Goal: Task Accomplishment & Management: Complete application form

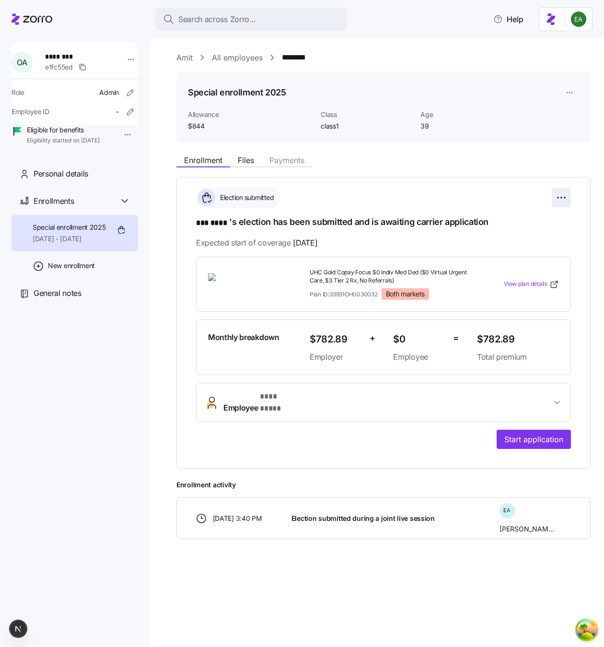
click at [556, 205] on html "**********" at bounding box center [302, 320] width 604 height 641
click at [524, 252] on div "Reset election" at bounding box center [517, 251] width 95 height 15
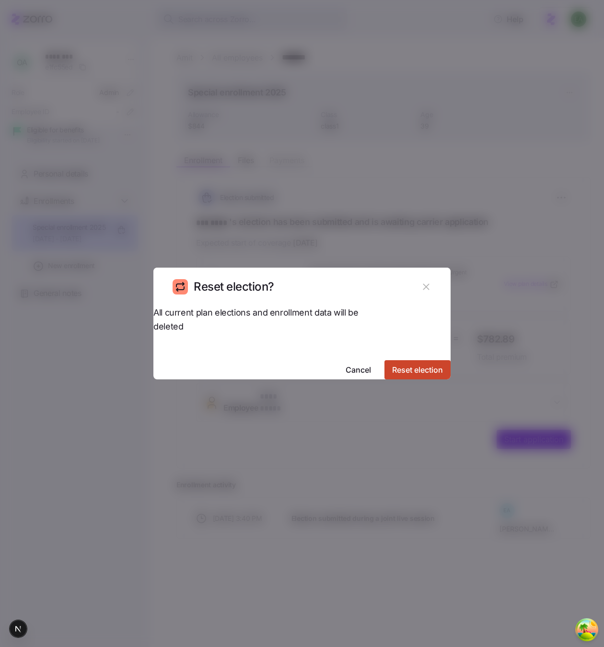
click at [392, 364] on span "Reset election" at bounding box center [417, 370] width 51 height 12
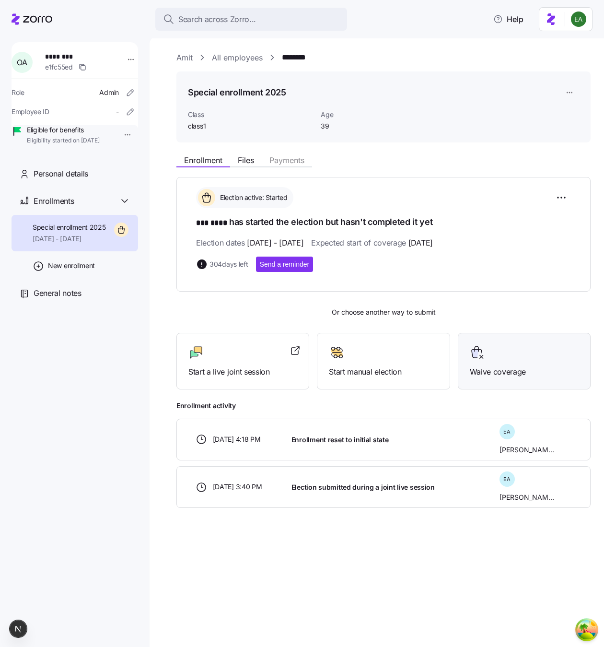
click at [533, 358] on div at bounding box center [524, 352] width 109 height 15
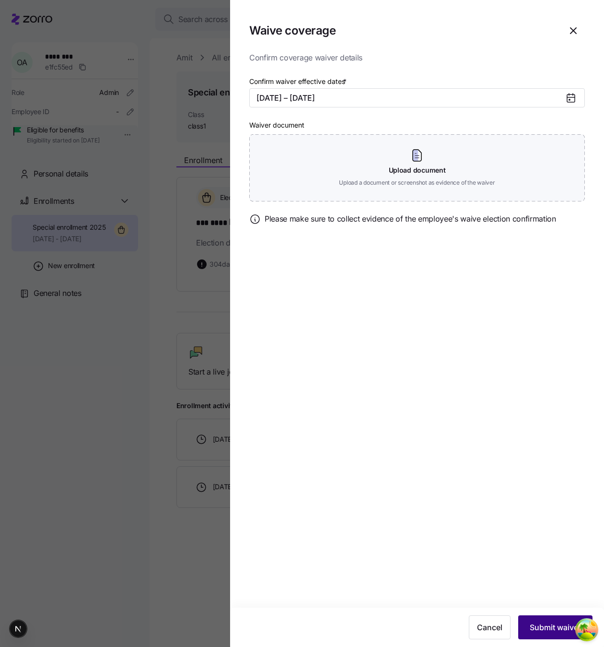
click at [552, 639] on button "Submit waiver" at bounding box center [556, 628] width 74 height 24
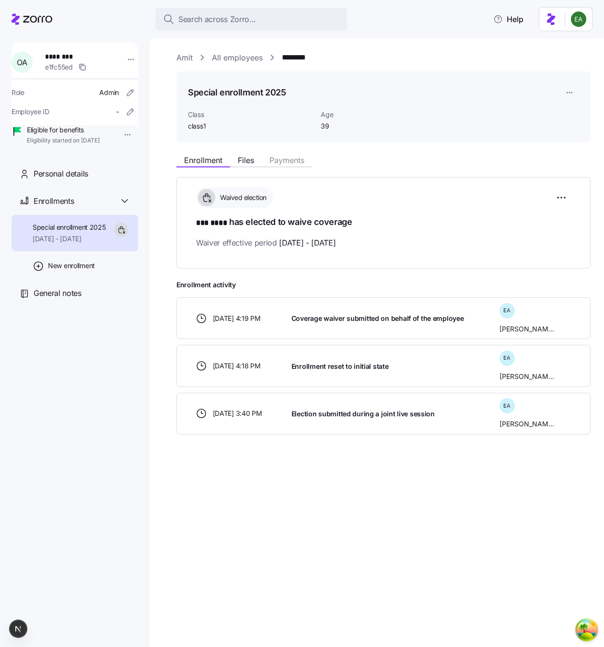
click at [233, 515] on div "Amit All employees ******** Special enrollment 2025 Class class1 Age 39 Enrollm…" at bounding box center [377, 341] width 455 height 611
click at [228, 57] on link "All employees" at bounding box center [237, 58] width 51 height 12
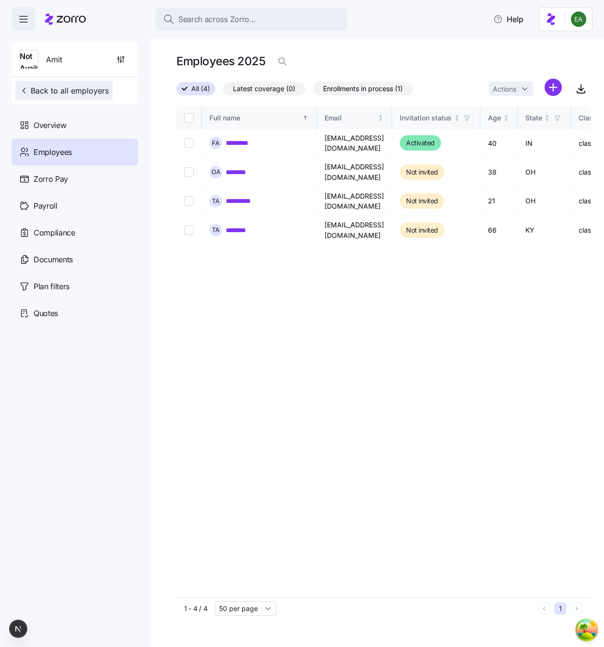
click at [82, 87] on span "Back to all employers" at bounding box center [64, 91] width 90 height 12
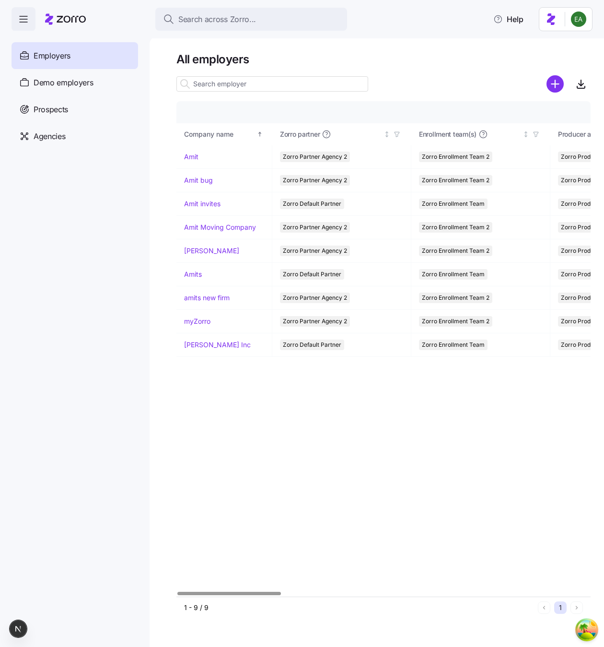
click at [555, 84] on icon "add icon" at bounding box center [555, 83] width 17 height 17
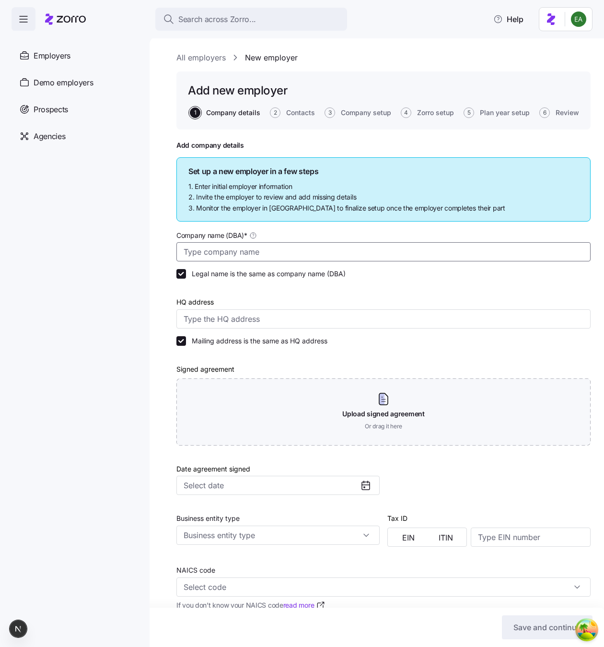
click at [239, 249] on input "Company name (DBA) *" at bounding box center [384, 251] width 414 height 19
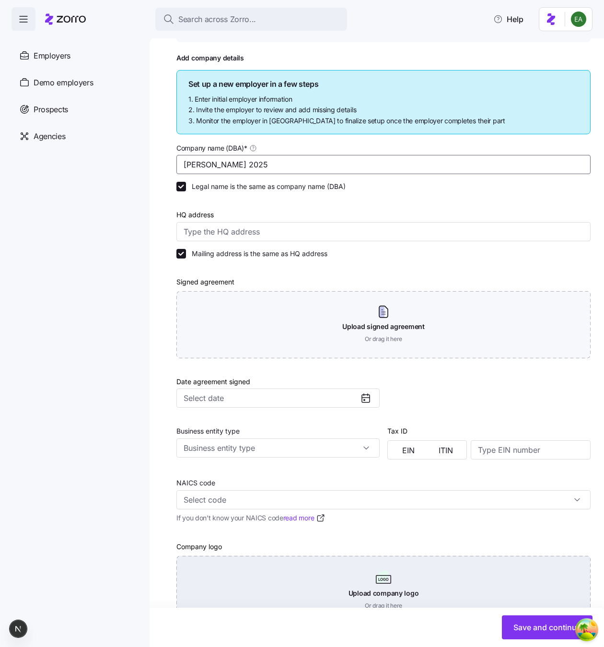
scroll to position [123, 0]
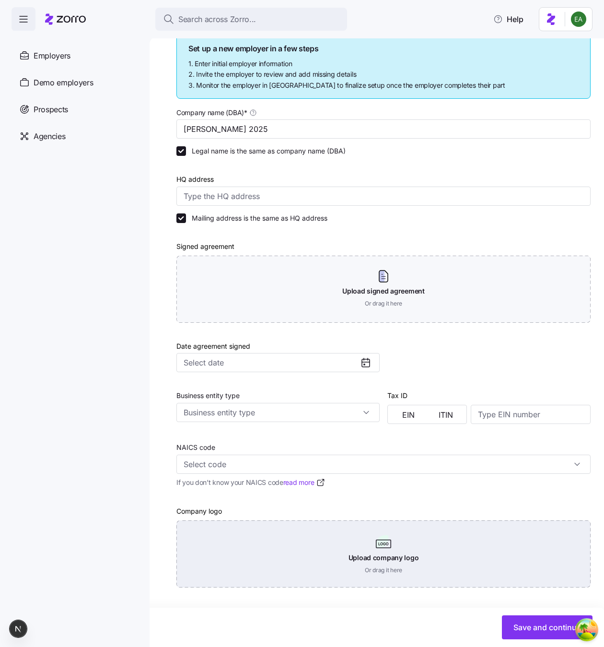
click at [459, 544] on div "Upload company logo Or drag it here" at bounding box center [384, 554] width 414 height 67
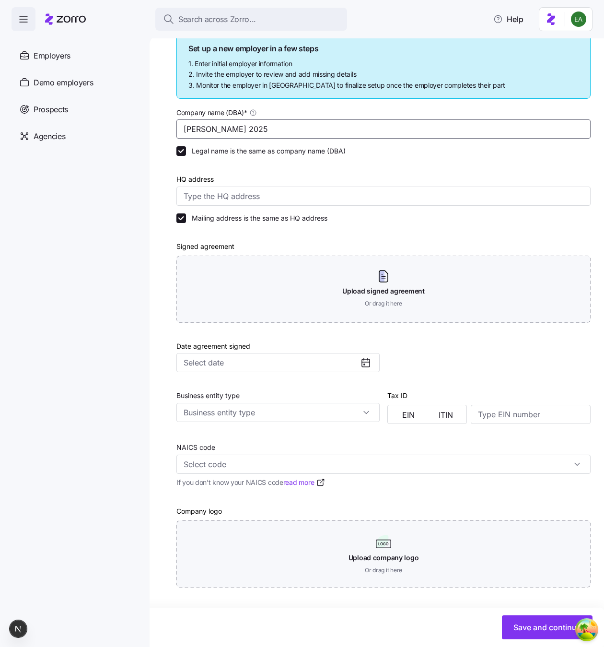
click at [204, 129] on input "Erik 2025" at bounding box center [384, 128] width 414 height 19
type input "[PERSON_NAME] & [PERSON_NAME] Co"
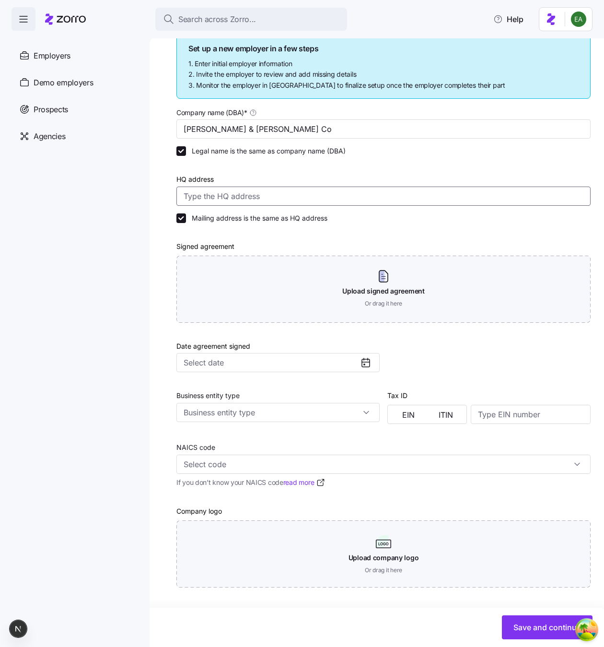
click at [226, 197] on input "HQ address" at bounding box center [384, 196] width 414 height 19
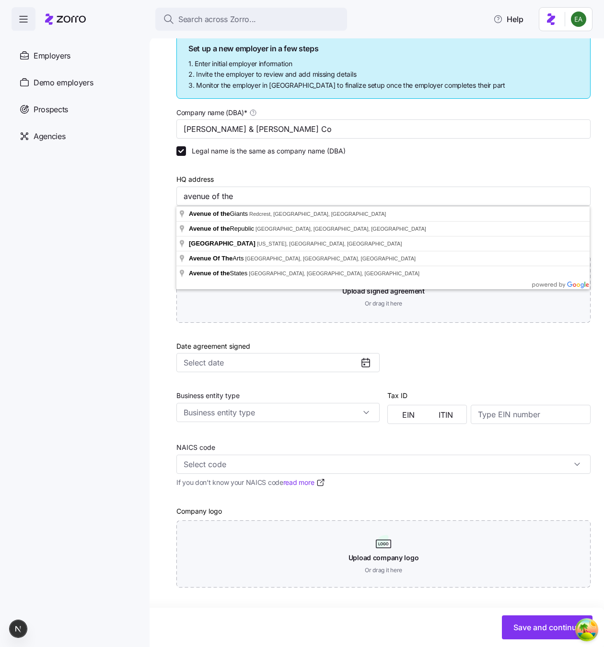
type input "Avenue of the Giants, [GEOGRAPHIC_DATA], [GEOGRAPHIC_DATA], [GEOGRAPHIC_DATA]"
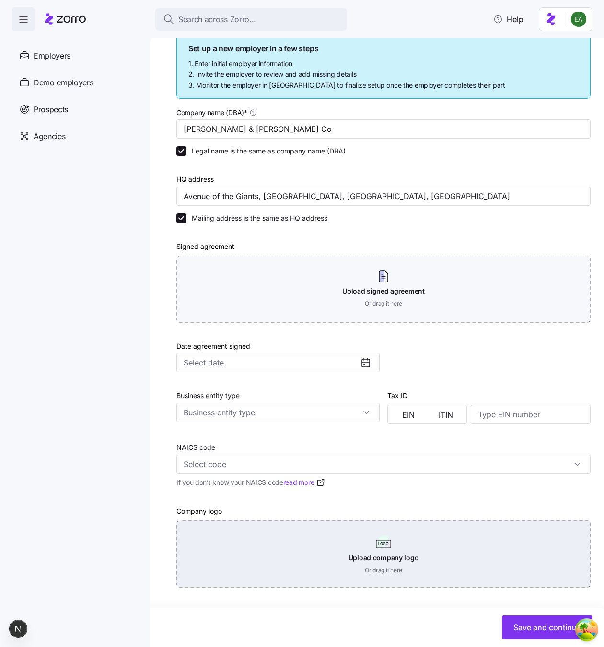
click at [420, 562] on div "Upload company logo Or drag it here" at bounding box center [384, 554] width 414 height 67
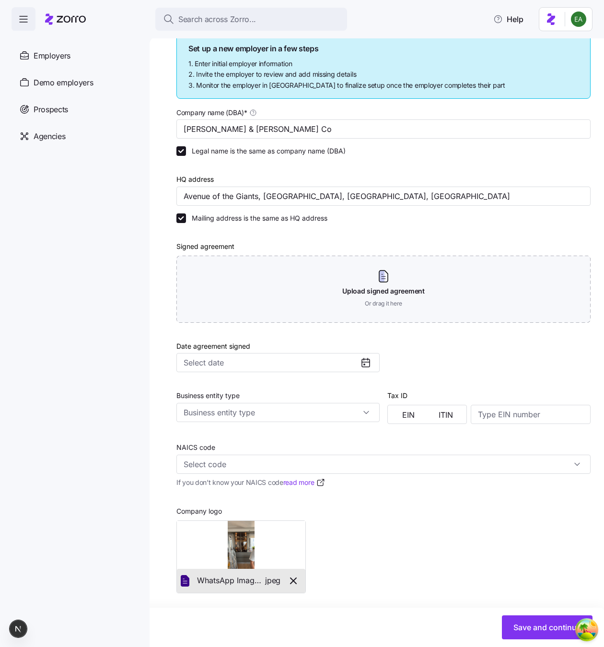
scroll to position [129, 0]
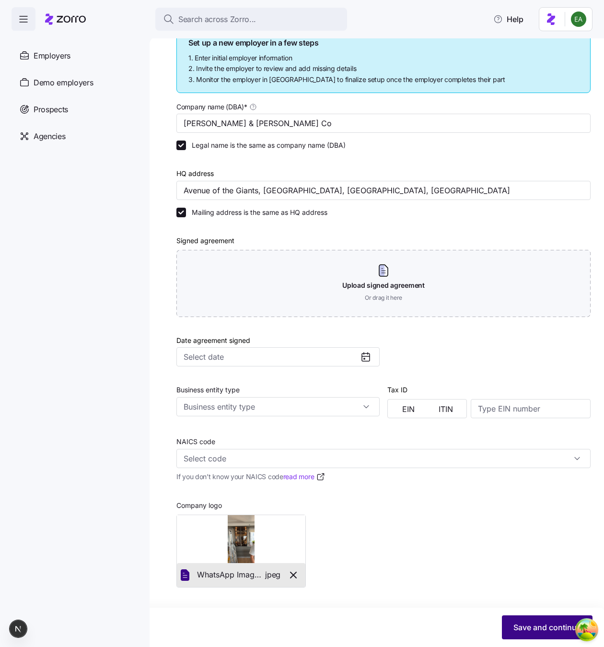
click at [542, 629] on span "Save and continue" at bounding box center [548, 628] width 68 height 12
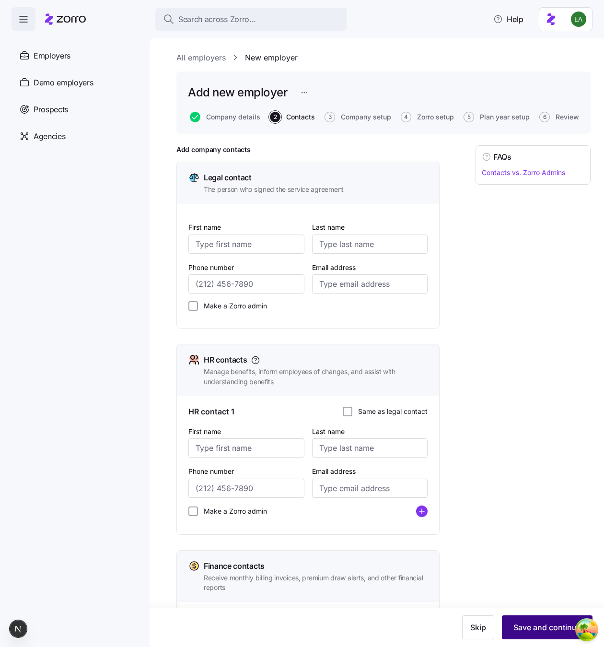
click at [526, 626] on span "Save and continue" at bounding box center [548, 628] width 68 height 12
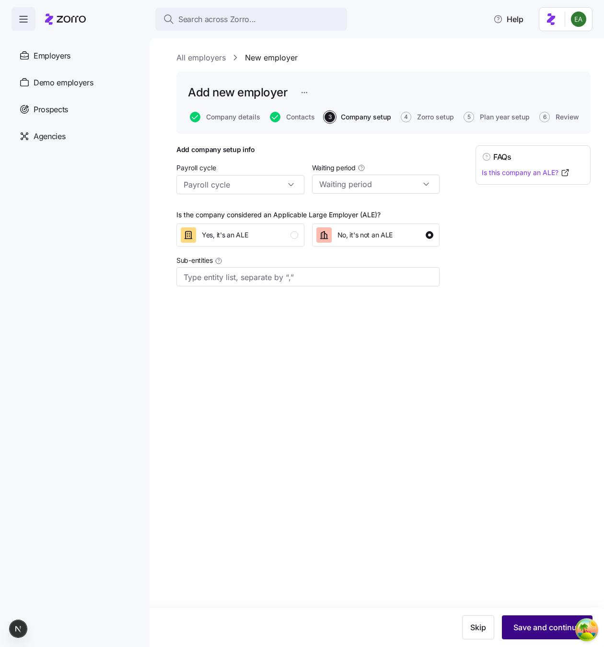
click at [553, 621] on button "Save and continue" at bounding box center [547, 628] width 91 height 24
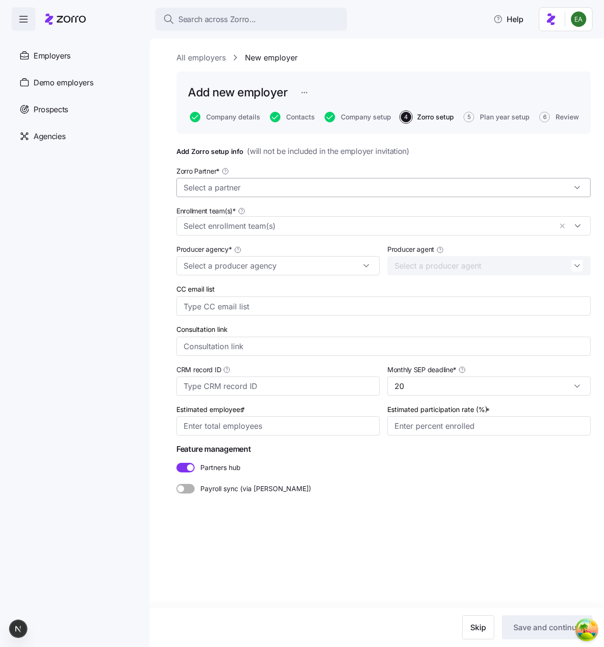
click at [232, 189] on input "Zorro Partner *" at bounding box center [384, 187] width 414 height 19
click at [233, 212] on span "Zorro Default Partner" at bounding box center [219, 214] width 66 height 11
type input "Zorro Default Partner"
click at [234, 220] on input "Enrollment team(s) *" at bounding box center [368, 226] width 368 height 12
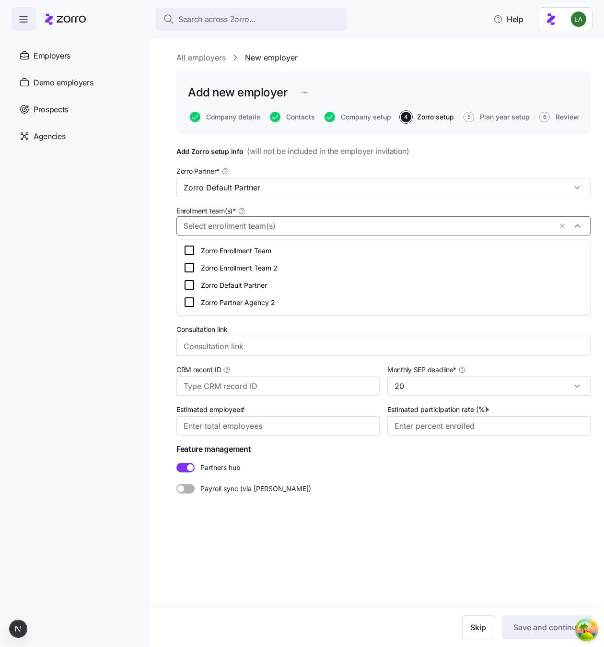
click at [236, 251] on div "Zorro Enrollment Team" at bounding box center [384, 251] width 400 height 12
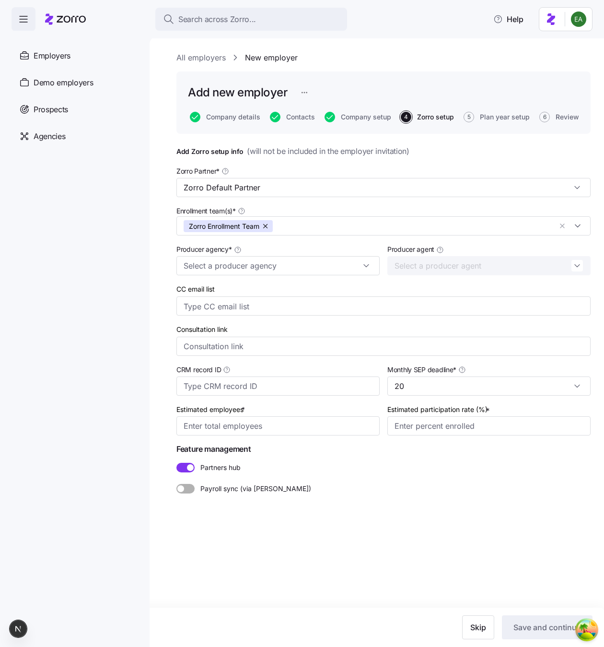
click at [318, 492] on label "Payroll sync (via Finch)" at bounding box center [384, 489] width 414 height 10
click at [177, 484] on input "Payroll sync (via Finch)" at bounding box center [177, 484] width 0 height 0
click at [235, 267] on input "Producer agency *" at bounding box center [278, 265] width 203 height 19
click at [235, 291] on div "Zorro Producer" at bounding box center [278, 292] width 196 height 18
type input "Zorro Producer"
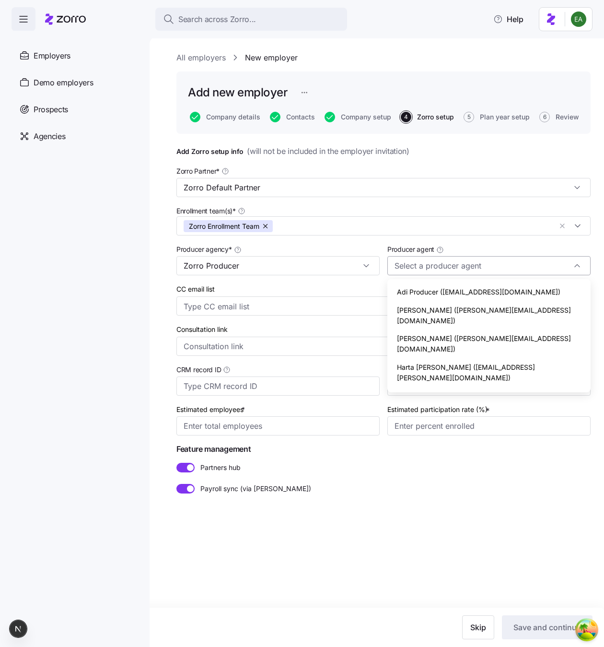
click at [432, 261] on input "Producer agent" at bounding box center [489, 265] width 203 height 19
click at [430, 333] on span "Erik Agent (erik.a+agent@myzorro.co)" at bounding box center [489, 343] width 184 height 21
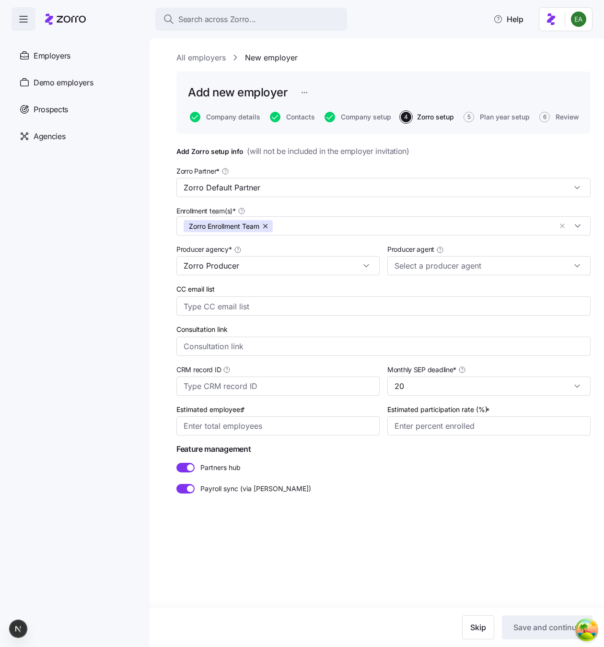
type input "Erik Agent (erik.a+agent@myzorro.co)"
click at [258, 429] on input "Estimated employees *" at bounding box center [278, 425] width 203 height 19
type input "20"
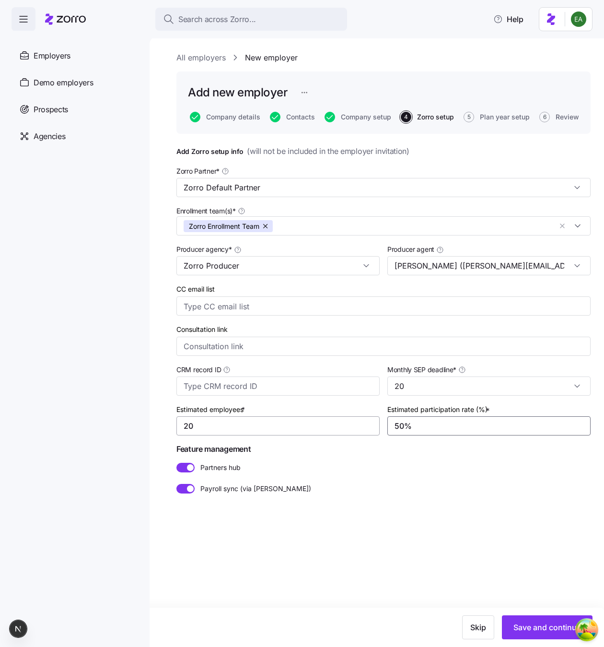
type input "50%"
drag, startPoint x: 543, startPoint y: 627, endPoint x: 534, endPoint y: 587, distance: 40.7
click at [534, 587] on div "All employers New employer Add new employer Company details Contacts Company se…" at bounding box center [377, 341] width 455 height 611
click at [178, 492] on span at bounding box center [183, 489] width 12 height 10
click at [177, 484] on input "Payroll sync (via Finch)" at bounding box center [177, 484] width 0 height 0
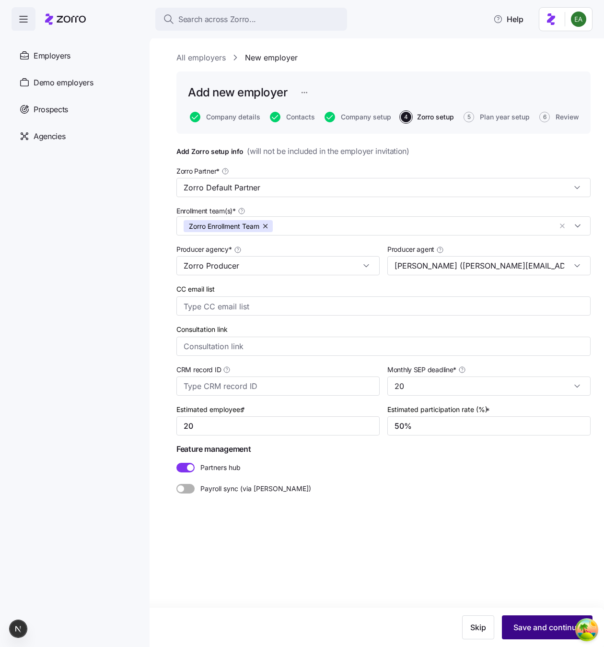
click at [554, 618] on button "Save and continue" at bounding box center [547, 628] width 91 height 24
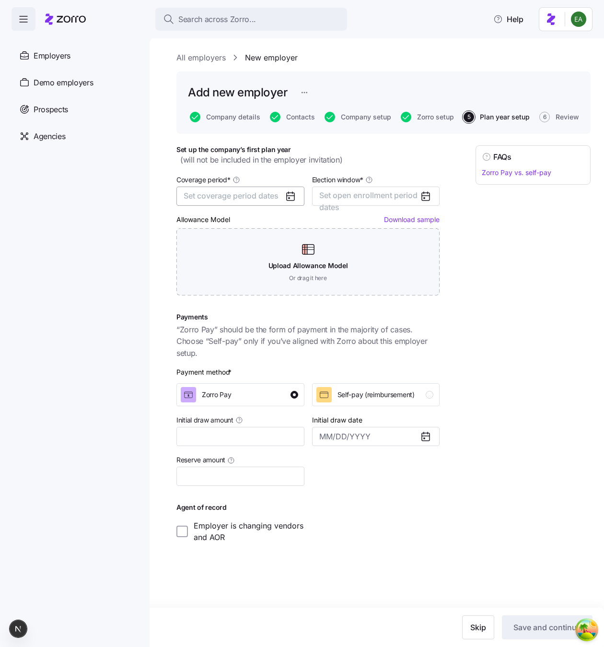
click at [247, 195] on span "Set coverage period dates" at bounding box center [231, 196] width 95 height 10
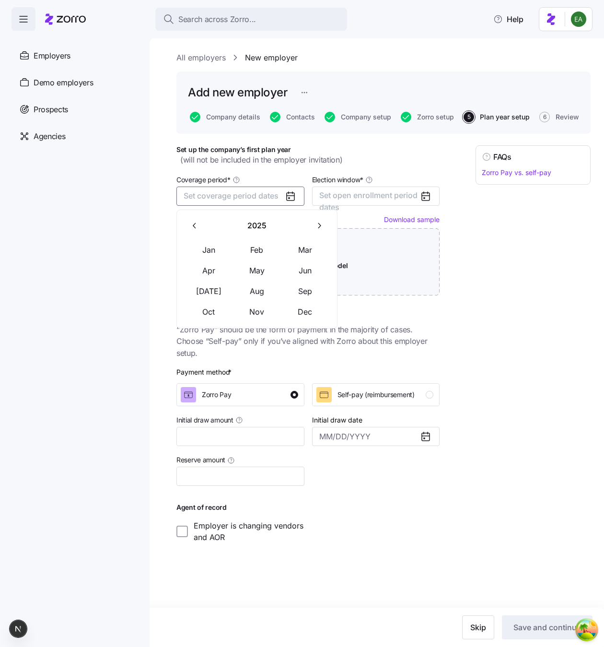
click at [318, 224] on icon "button" at bounding box center [319, 225] width 9 height 9
click at [213, 249] on button "Jan" at bounding box center [209, 250] width 48 height 20
click at [297, 315] on button "Dec" at bounding box center [306, 312] width 48 height 20
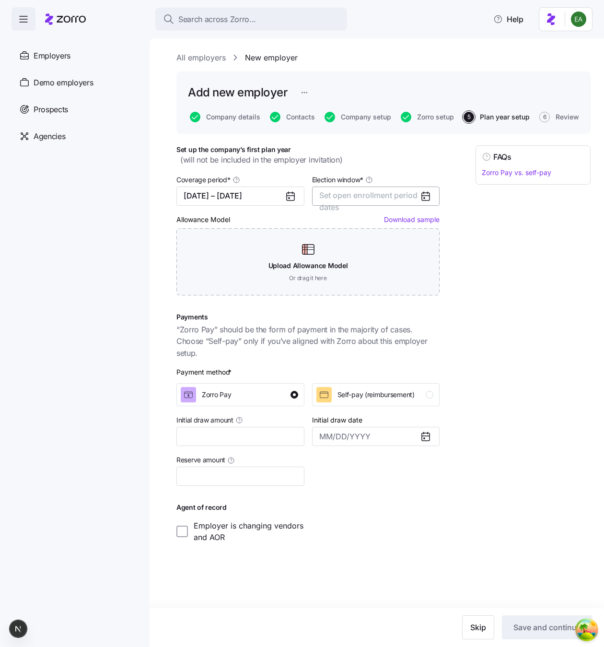
click at [378, 200] on button "Set open enrollment period dates" at bounding box center [376, 196] width 128 height 19
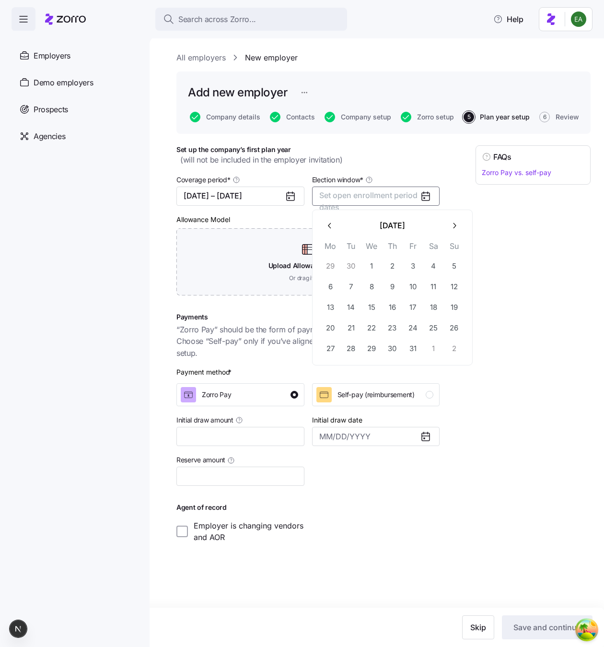
click at [451, 220] on button "button" at bounding box center [455, 226] width 20 height 20
click at [428, 264] on button "1" at bounding box center [434, 266] width 20 height 20
click at [454, 224] on icon "button" at bounding box center [454, 225] width 9 height 9
click at [324, 226] on button "button" at bounding box center [330, 226] width 20 height 20
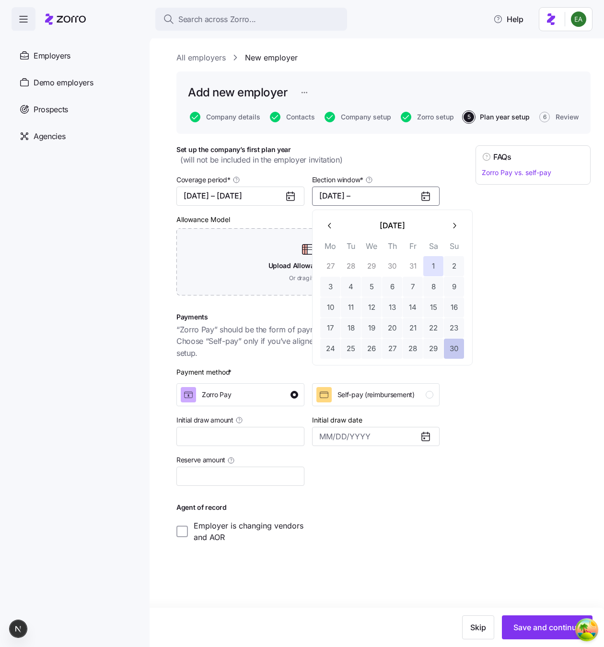
click at [452, 346] on button "30" at bounding box center [454, 349] width 20 height 20
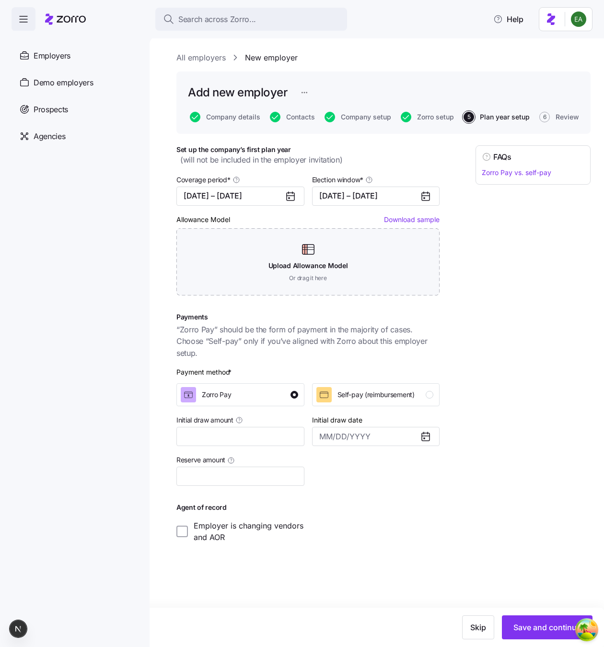
click at [519, 340] on div "FAQs Zorro Pay vs. self-pay" at bounding box center [533, 344] width 115 height 398
click at [395, 219] on link "Download sample" at bounding box center [412, 219] width 56 height 8
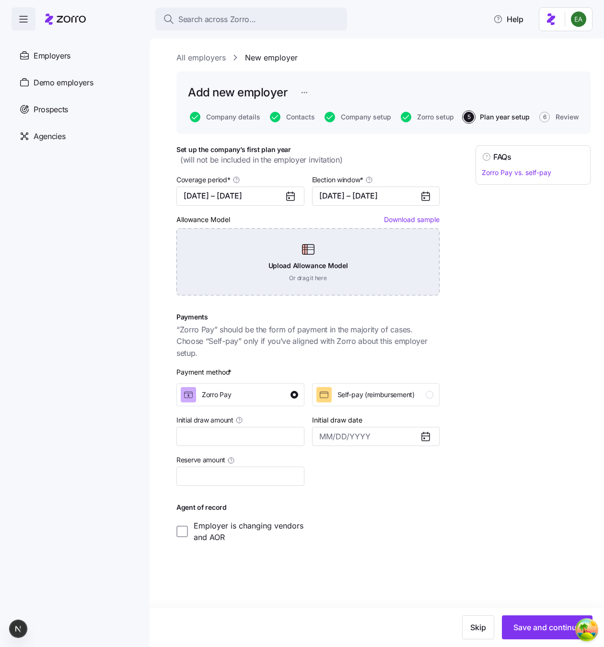
click at [328, 252] on div "Upload Allowance Model Or drag it here" at bounding box center [308, 261] width 263 height 67
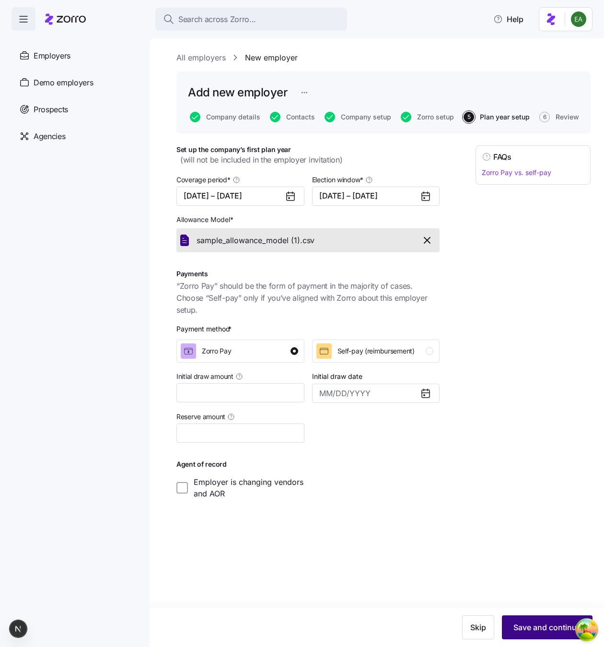
click at [519, 634] on button "Save and continue" at bounding box center [547, 628] width 91 height 24
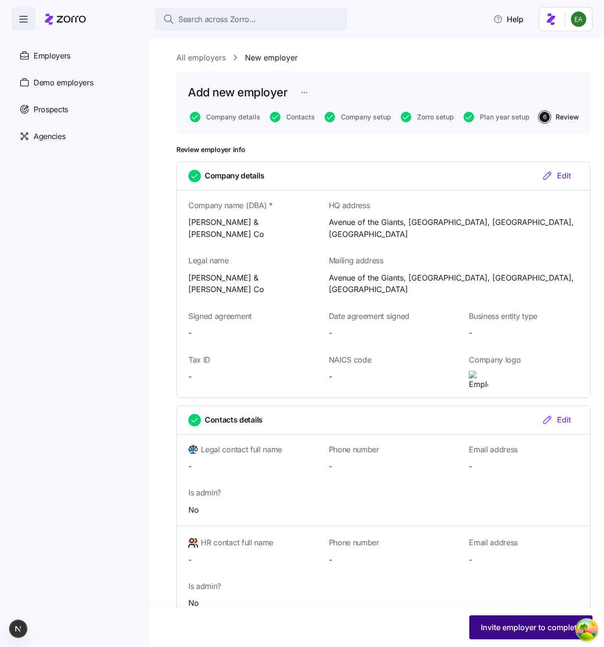
click at [505, 627] on span "Invite employer to complete" at bounding box center [531, 628] width 100 height 12
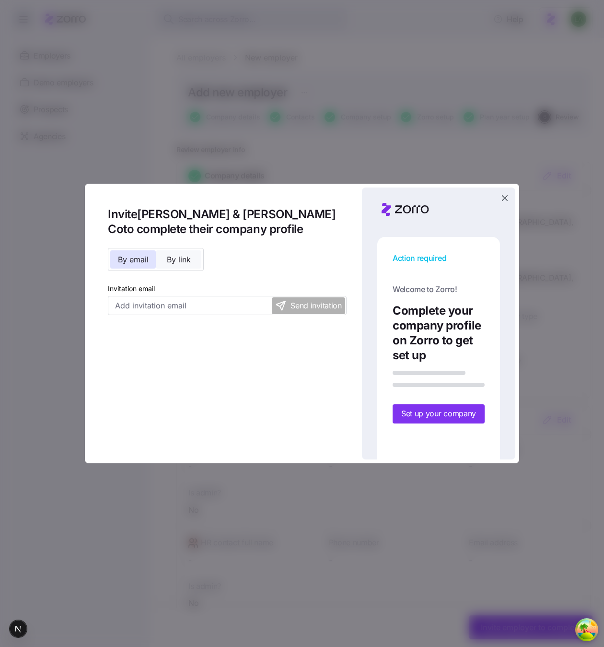
click at [181, 258] on span "By link" at bounding box center [179, 260] width 24 height 8
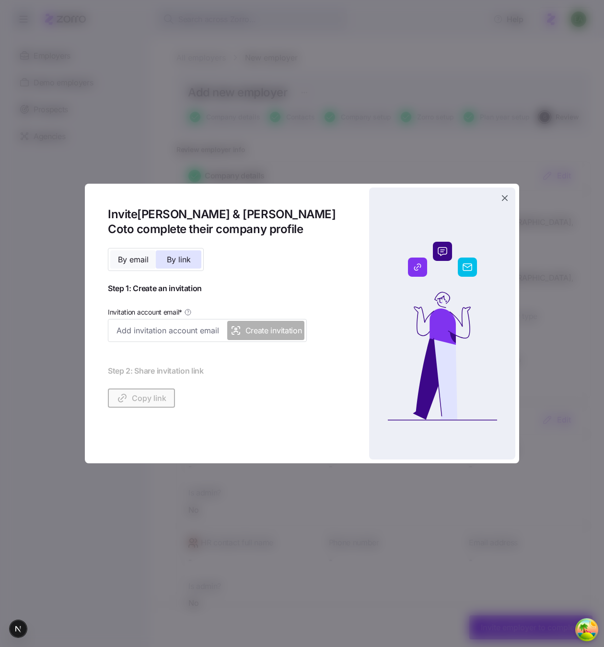
click at [136, 256] on span "By email" at bounding box center [133, 260] width 31 height 8
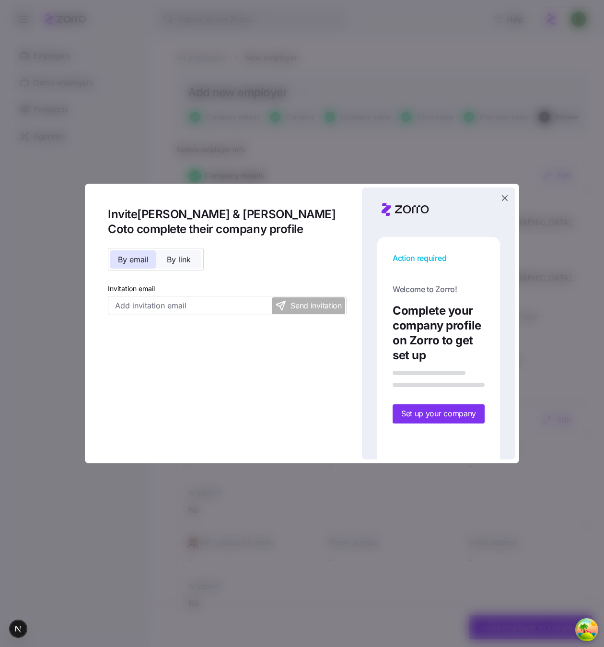
click at [173, 258] on span "By link" at bounding box center [179, 260] width 24 height 8
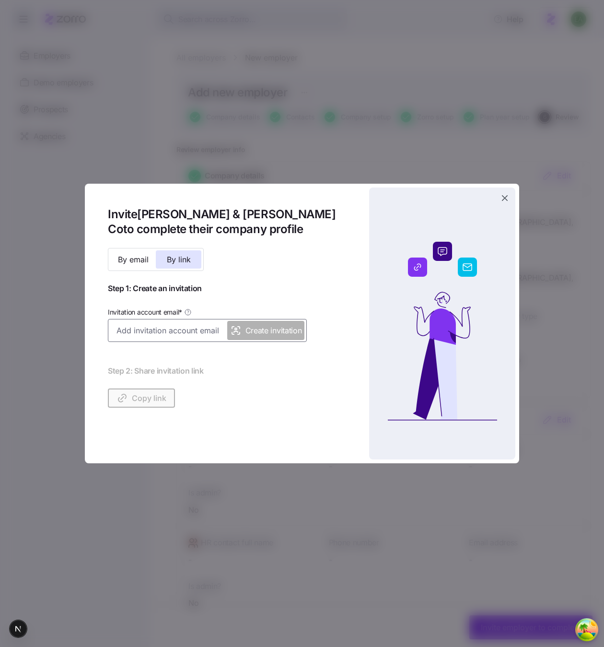
click at [178, 333] on input "Invitation account email *" at bounding box center [207, 330] width 199 height 23
type input "[PERSON_NAME][EMAIL_ADDRESS][DOMAIN_NAME]"
click at [268, 335] on span "Create invitation" at bounding box center [274, 331] width 57 height 12
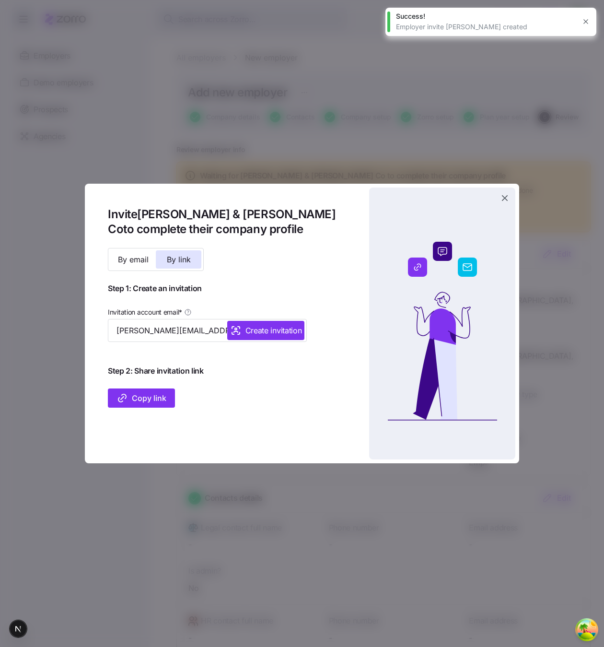
click at [158, 398] on span "Copy link" at bounding box center [142, 398] width 50 height 12
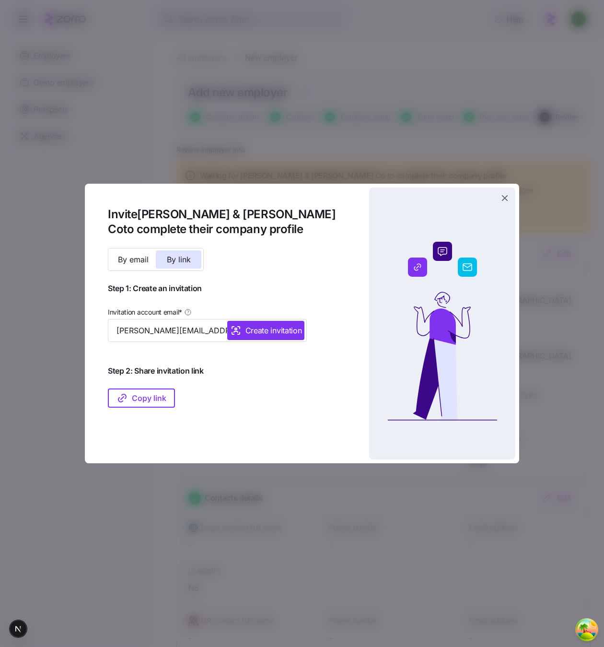
click at [506, 194] on icon "button" at bounding box center [505, 198] width 10 height 10
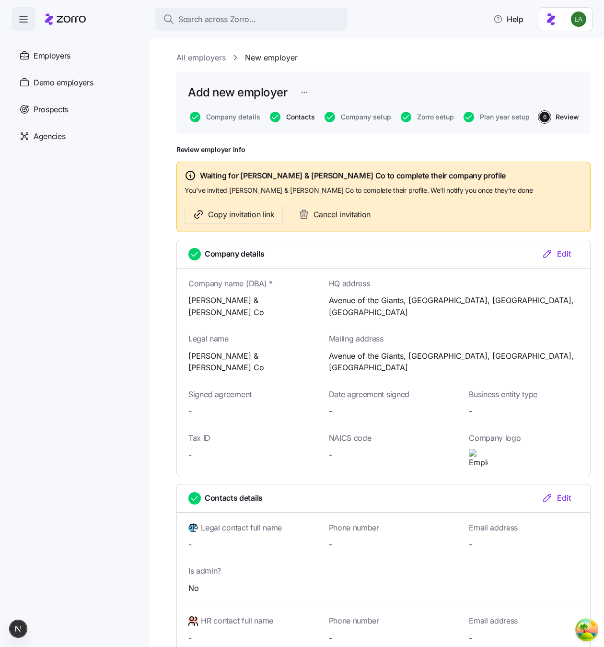
click at [297, 114] on span "Contacts" at bounding box center [300, 117] width 29 height 7
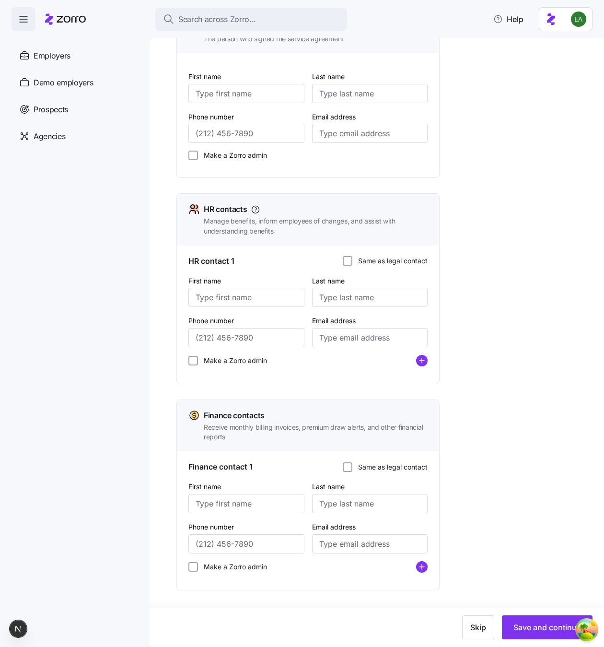
scroll to position [154, 0]
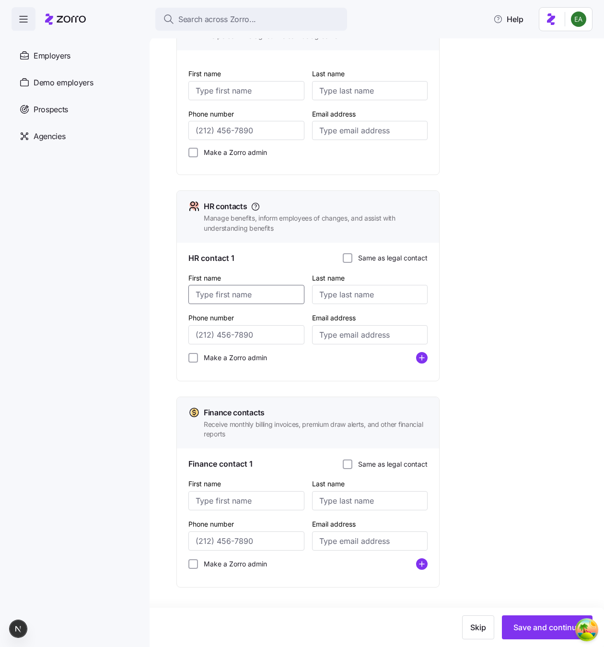
click at [257, 297] on input "First name" at bounding box center [247, 294] width 116 height 19
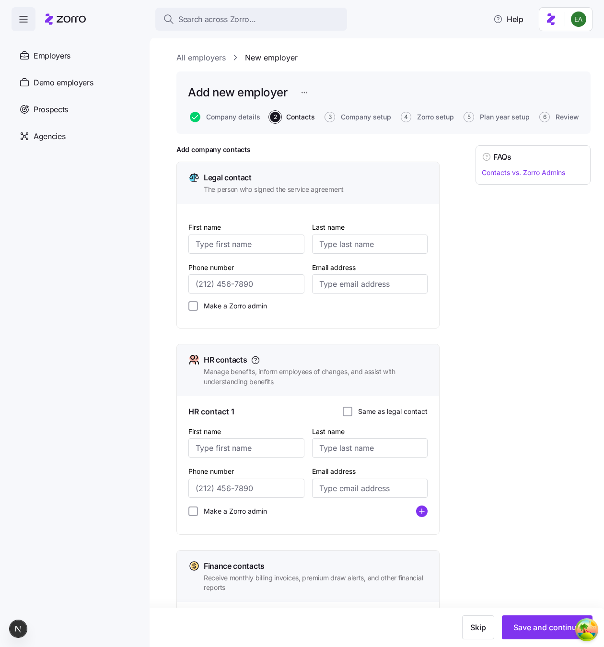
click at [201, 55] on link "All employers" at bounding box center [201, 58] width 49 height 12
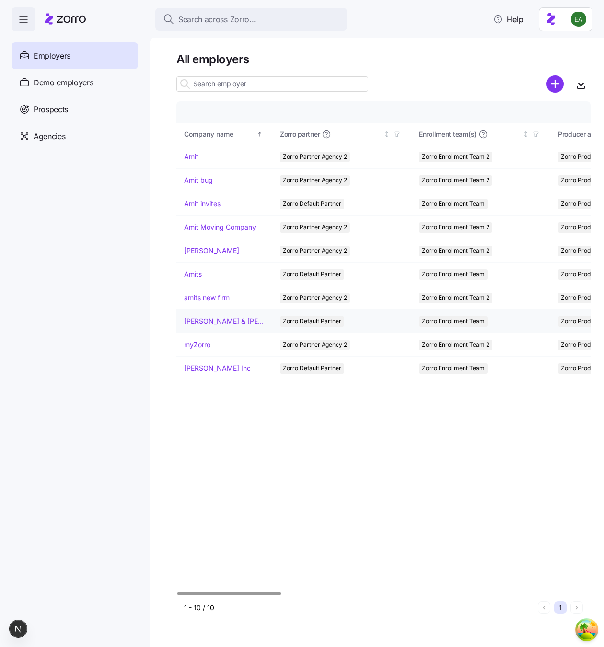
click at [219, 323] on link "Erik & Berry Co" at bounding box center [224, 322] width 80 height 10
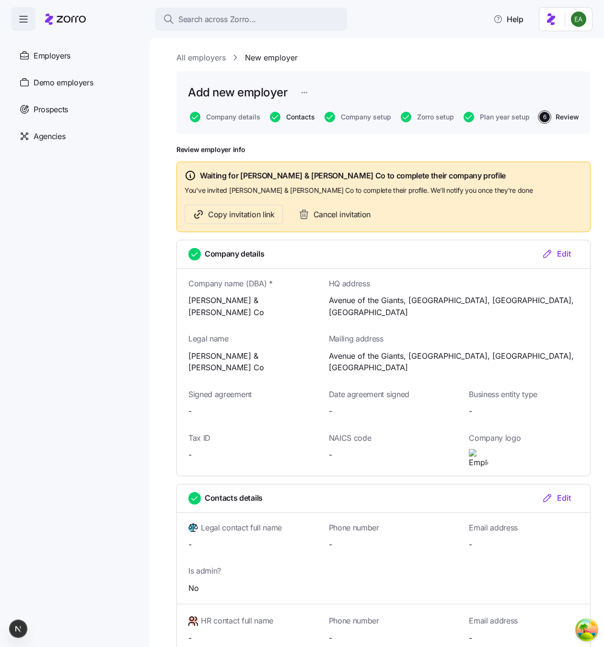
click at [298, 119] on span "Contacts" at bounding box center [300, 117] width 29 height 7
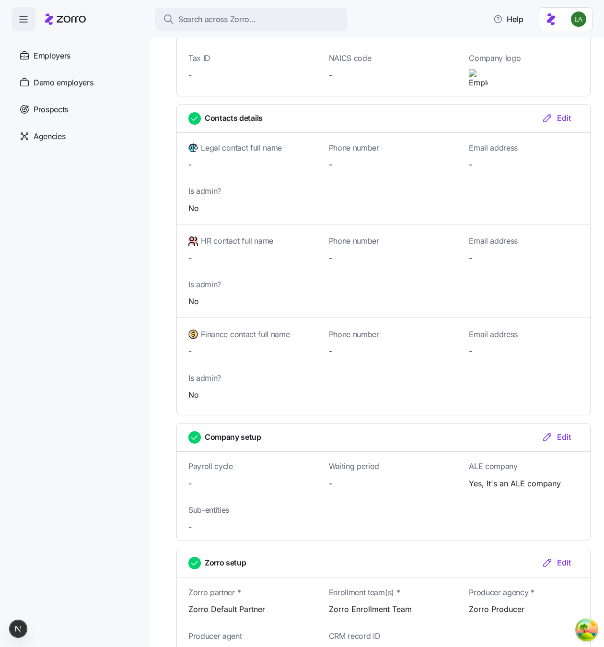
scroll to position [379, 0]
click at [569, 113] on div "Edit" at bounding box center [556, 119] width 29 height 12
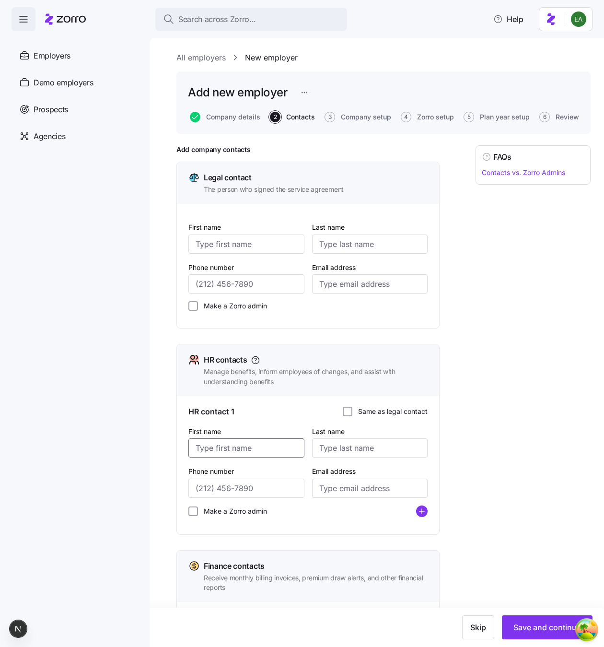
click at [236, 444] on input "First name" at bounding box center [247, 447] width 116 height 19
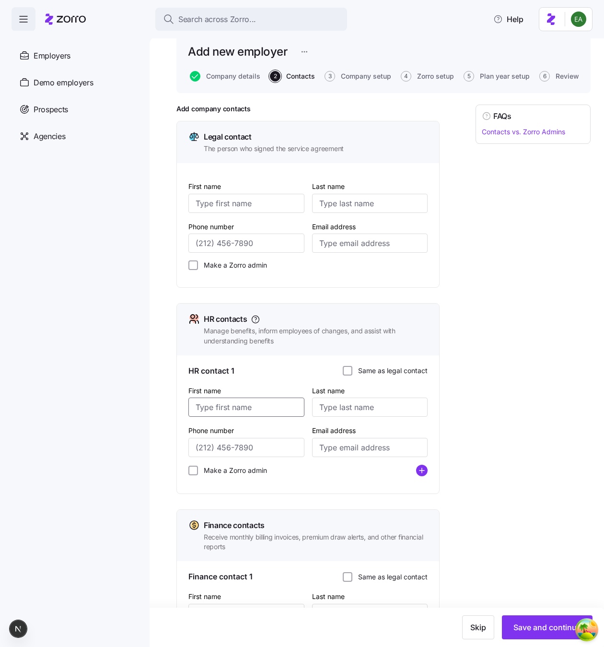
scroll to position [93, 0]
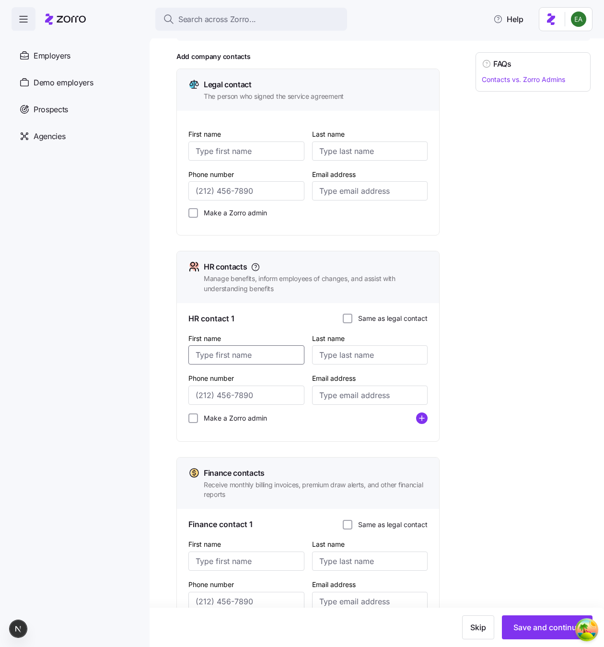
type input "E"
type input "Berry"
type input "Ashepa"
type input "(213) 123-2123"
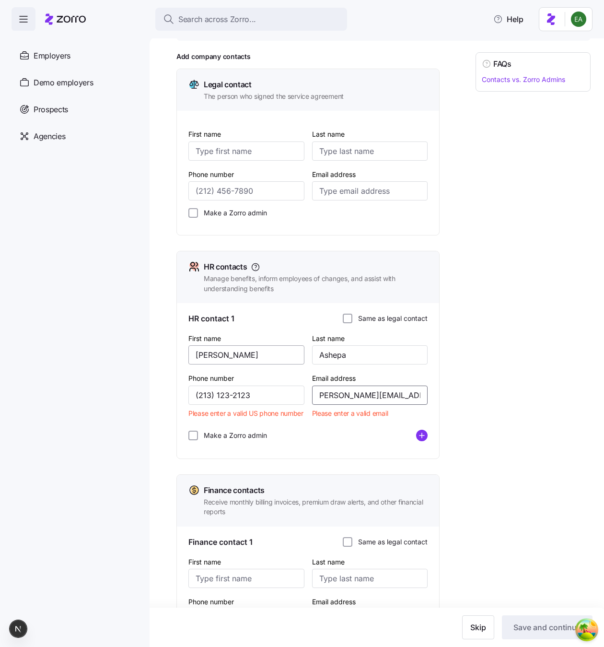
scroll to position [0, 7]
type input "[PERSON_NAME][EMAIL_ADDRESS][DOMAIN_NAME]"
click at [207, 441] on div "Make a Zorro admin" at bounding box center [308, 436] width 239 height 12
click at [213, 440] on label "Make a Zorro admin" at bounding box center [232, 436] width 69 height 10
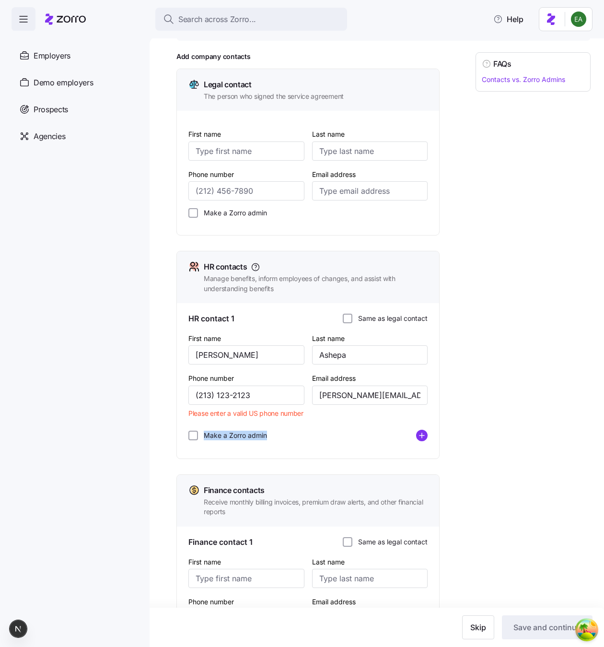
click at [198, 440] on input "Make a Zorro admin" at bounding box center [194, 436] width 10 height 10
checkbox input "true"
click at [222, 392] on input "(213) 123-2123" at bounding box center [247, 395] width 116 height 19
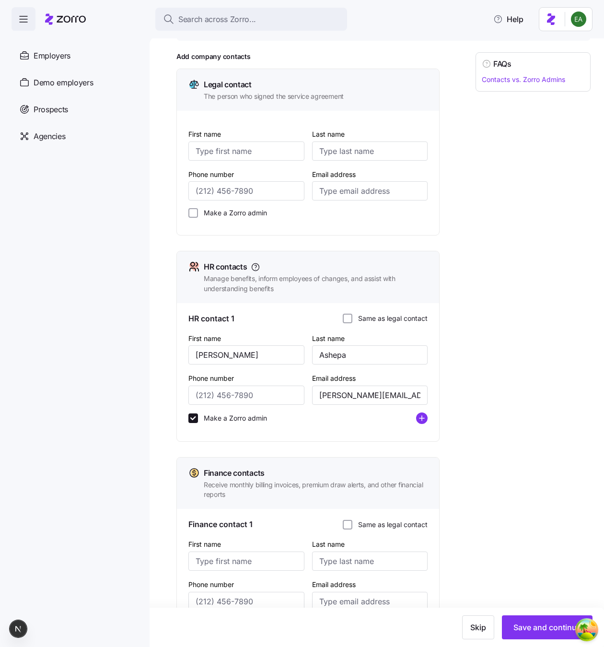
click at [560, 400] on div "FAQs Contacts vs. Zorro Admins" at bounding box center [533, 350] width 115 height 596
click at [549, 624] on span "Save and continue" at bounding box center [548, 628] width 68 height 12
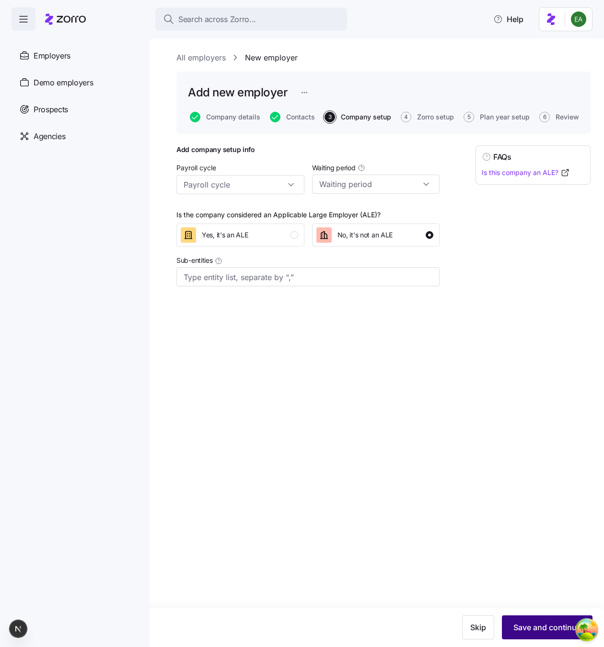
click at [533, 625] on span "Save and continue" at bounding box center [548, 628] width 68 height 12
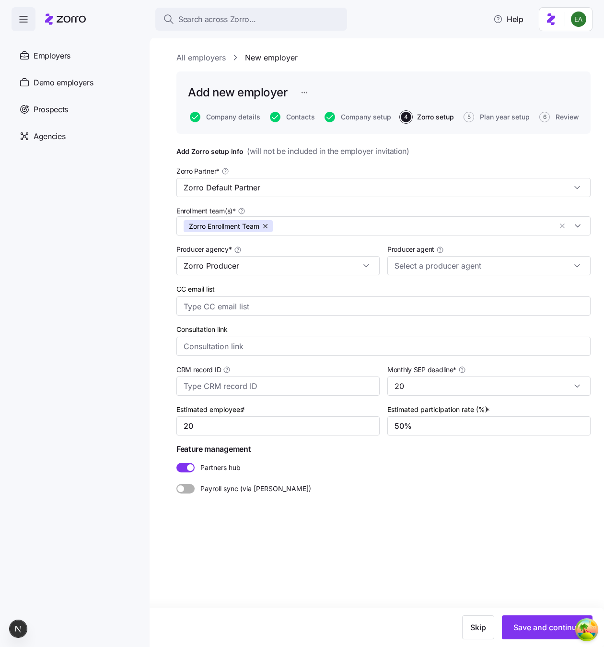
type input "Erik Agent (erik.a+agent@myzorro.co)"
click at [533, 624] on span "Save and continue" at bounding box center [548, 628] width 68 height 12
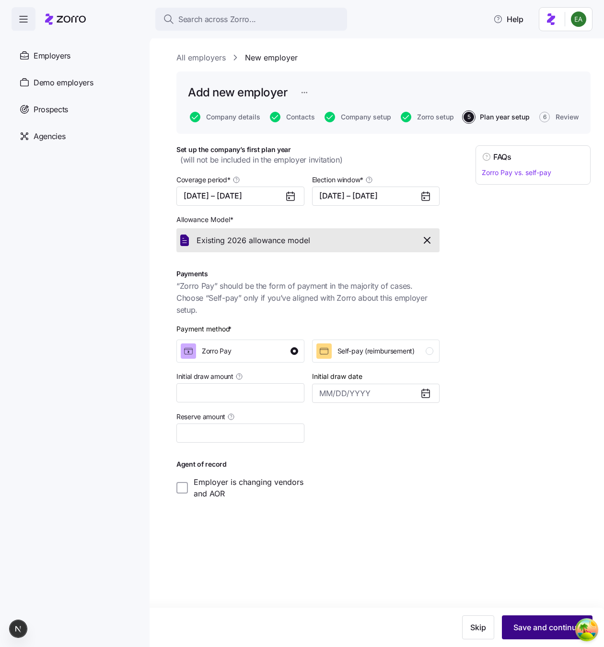
click at [530, 621] on button "Save and continue" at bounding box center [547, 628] width 91 height 24
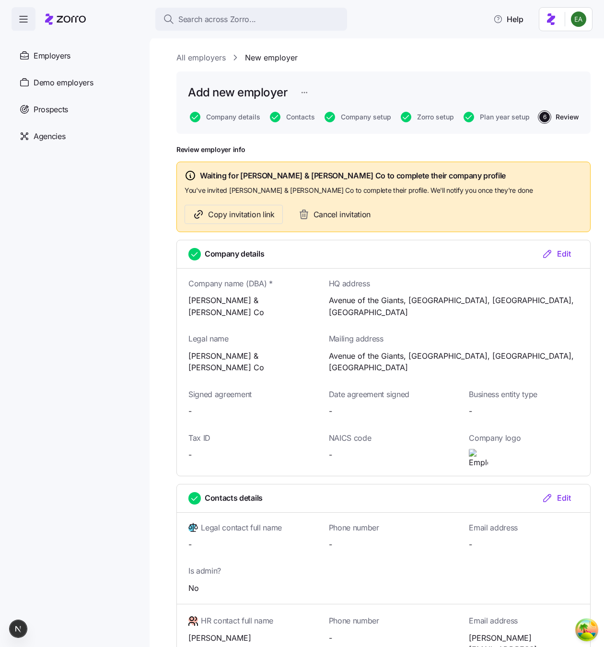
click at [225, 210] on span "Copy invitation link" at bounding box center [241, 215] width 67 height 12
click at [297, 117] on span "Contacts" at bounding box center [300, 117] width 29 height 7
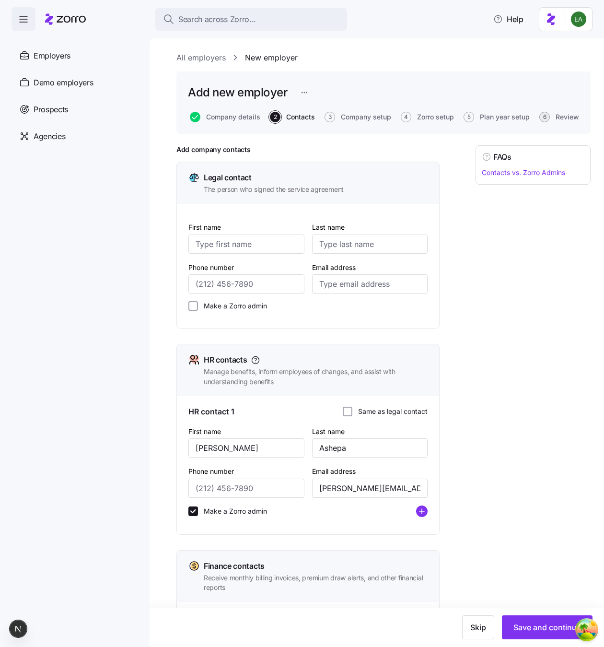
click at [545, 117] on span "6" at bounding box center [545, 117] width 11 height 11
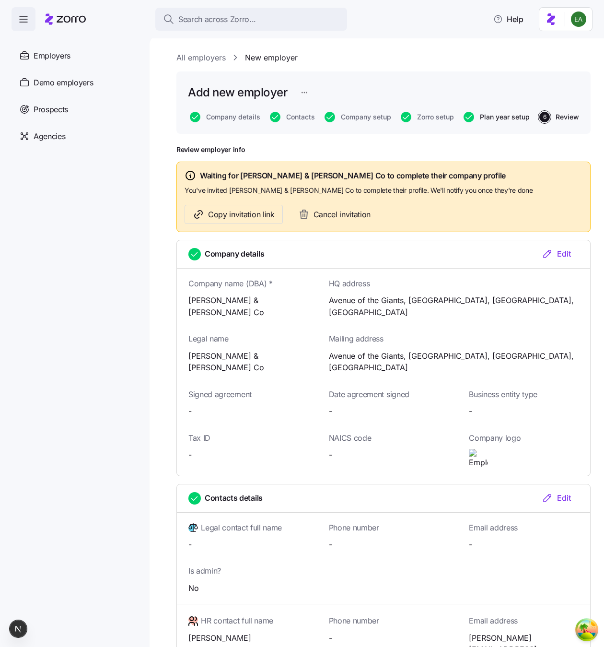
click at [492, 119] on span "Plan year setup" at bounding box center [505, 117] width 50 height 7
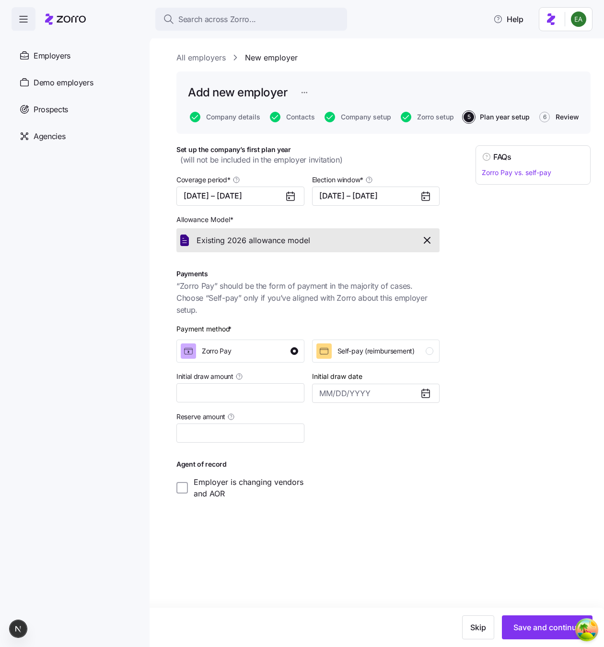
click at [560, 114] on span "Review" at bounding box center [568, 117] width 24 height 7
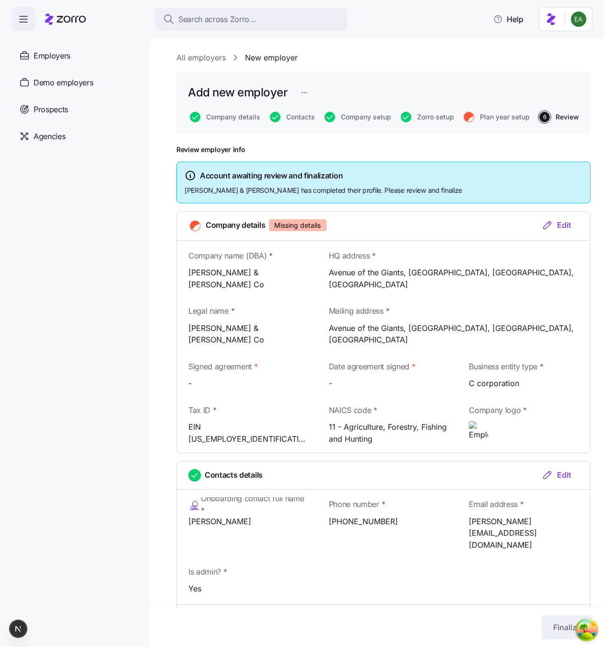
click at [561, 223] on div "Edit" at bounding box center [556, 225] width 29 height 12
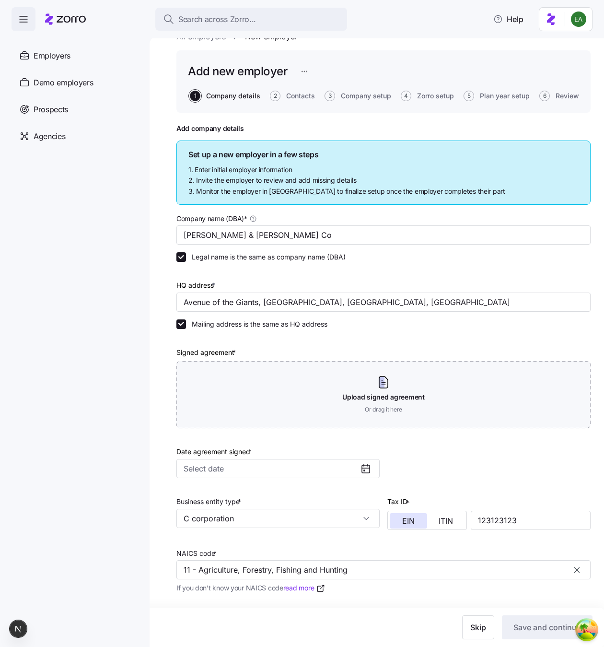
scroll to position [23, 0]
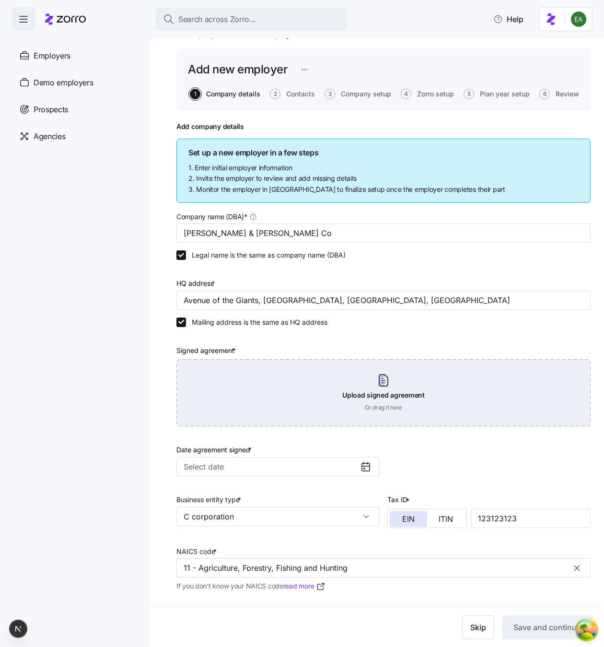
click at [369, 379] on div "Upload signed agreement Or drag it here" at bounding box center [384, 392] width 414 height 67
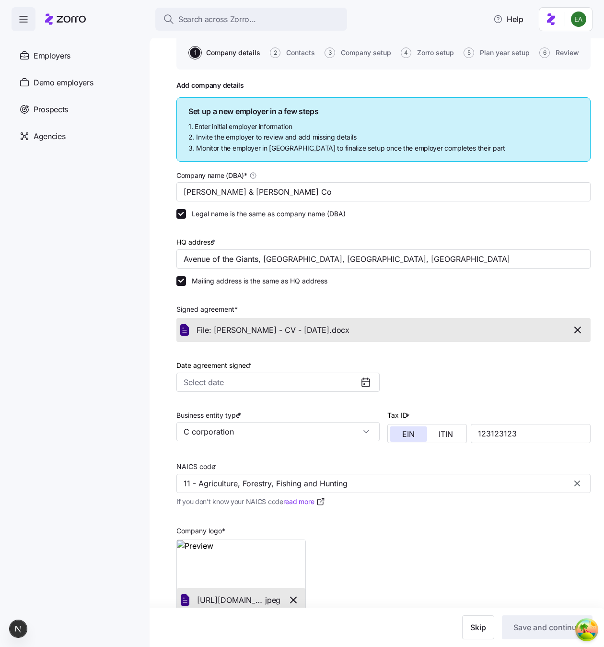
scroll to position [89, 0]
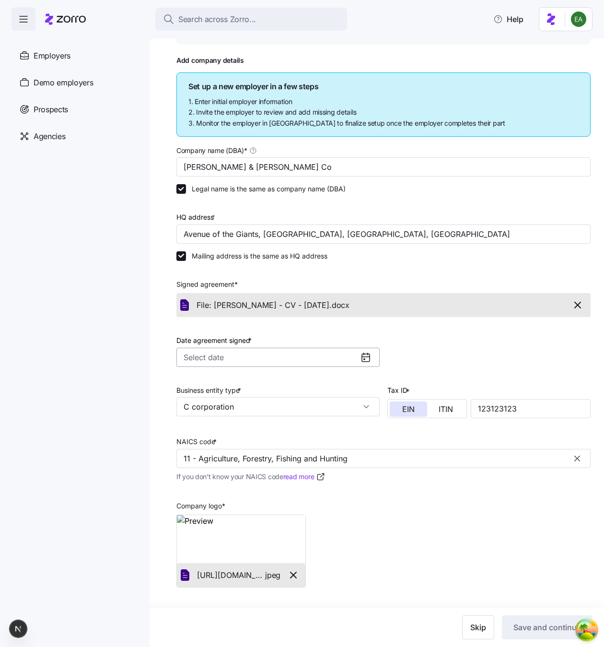
click at [278, 356] on input "Date agreement signed *" at bounding box center [278, 357] width 203 height 19
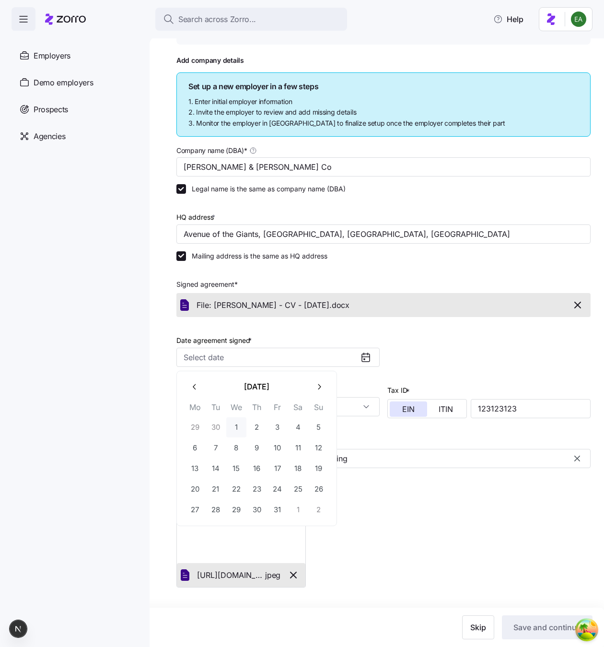
click at [239, 427] on button "1" at bounding box center [236, 427] width 20 height 20
type input "October 1, 2025"
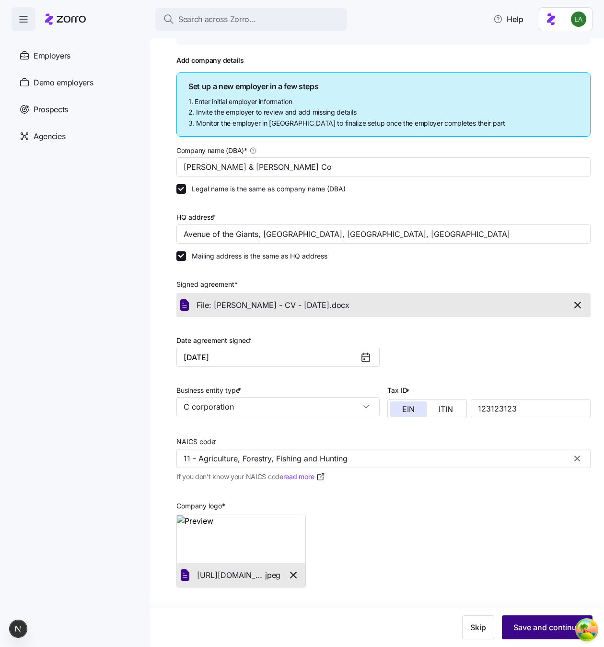
click at [554, 632] on span "Save and continue" at bounding box center [548, 628] width 68 height 12
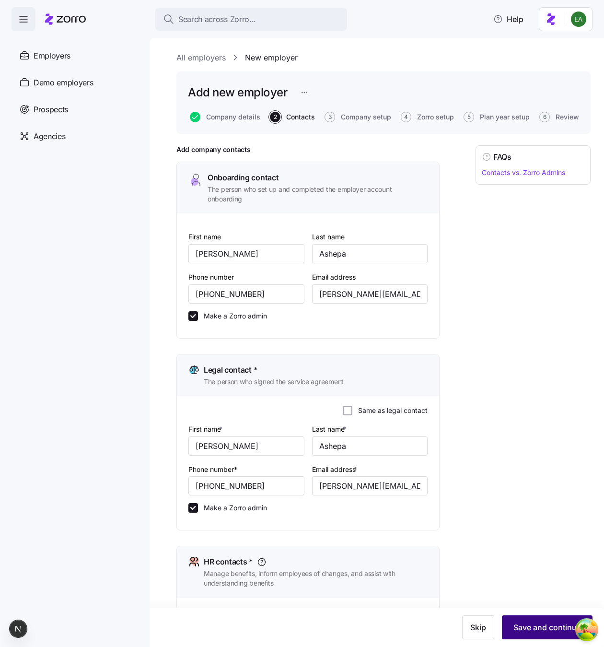
click at [546, 629] on span "Save and continue" at bounding box center [548, 628] width 68 height 12
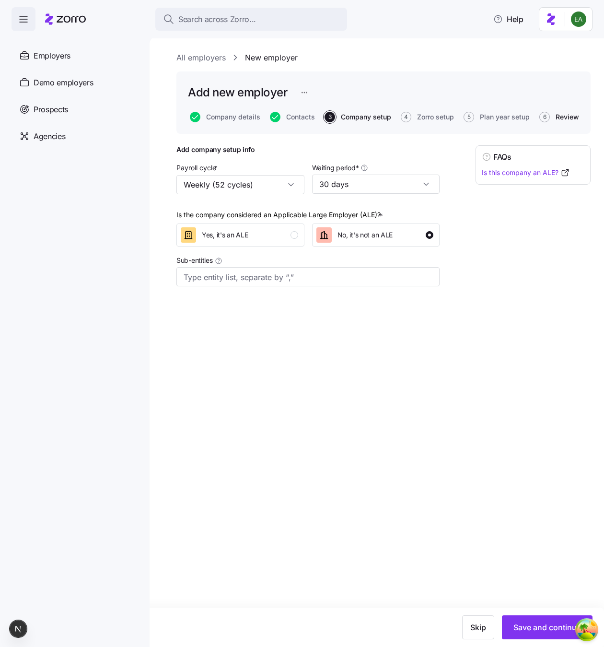
click at [560, 114] on span "Review" at bounding box center [568, 117] width 24 height 7
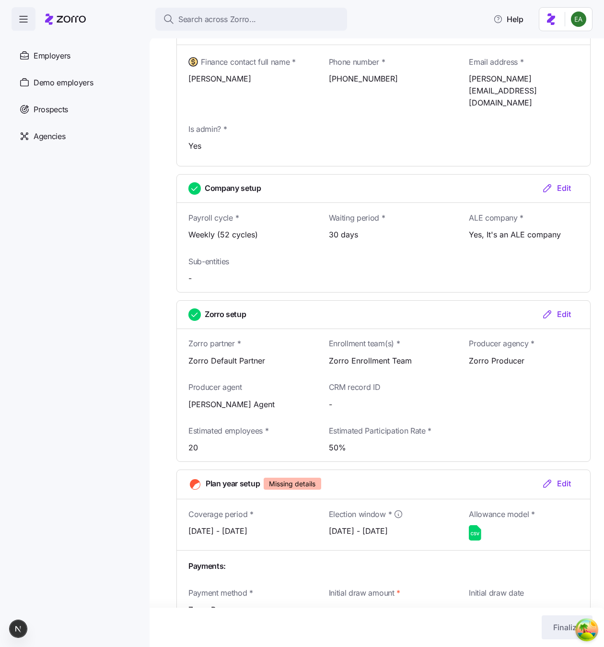
scroll to position [841, 0]
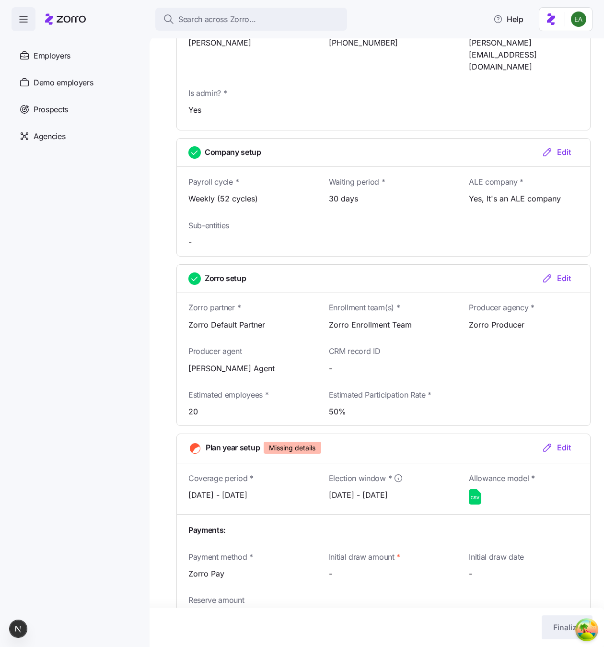
click at [563, 442] on div "Edit" at bounding box center [556, 448] width 29 height 12
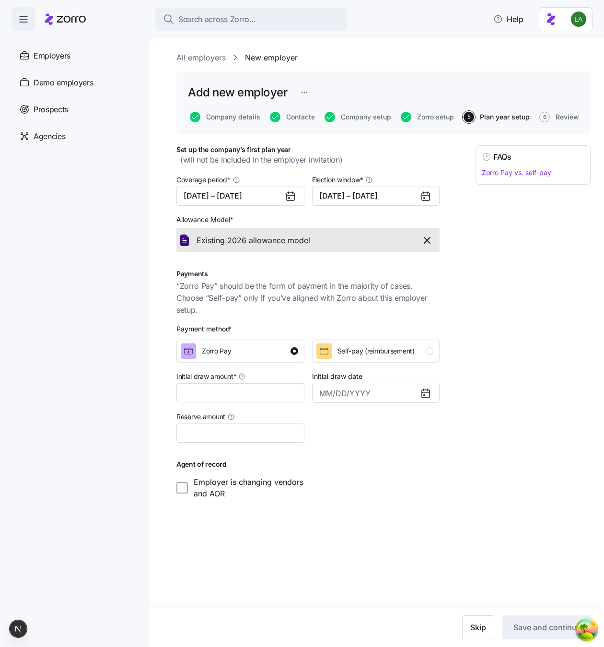
click at [237, 382] on div "Initial draw amount *" at bounding box center [241, 386] width 128 height 32
click at [237, 386] on input "Initial draw amount *" at bounding box center [241, 392] width 128 height 19
type input "$2,000"
click at [514, 617] on button "Save and continue" at bounding box center [547, 628] width 91 height 24
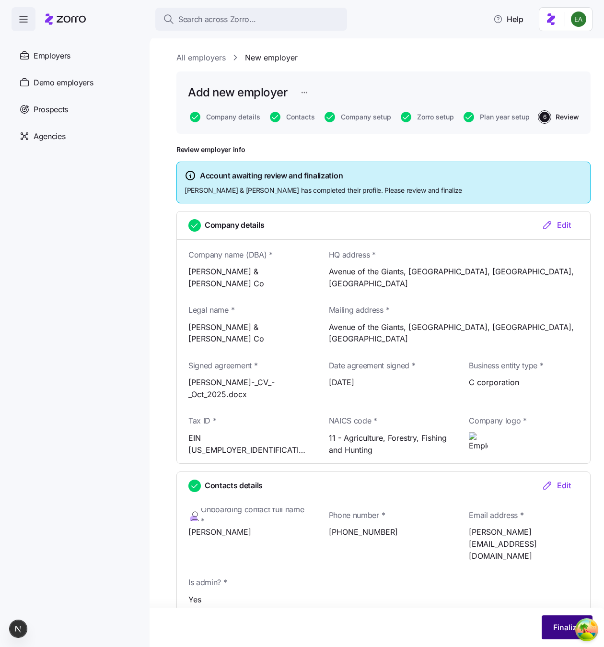
click at [561, 627] on span "Finalize" at bounding box center [568, 628] width 28 height 12
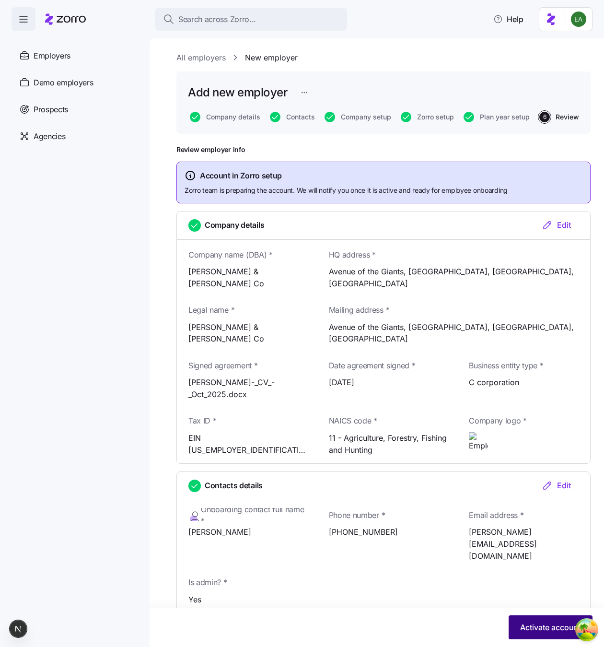
click at [543, 624] on span "Activate account" at bounding box center [551, 628] width 61 height 12
click at [587, 26] on icon "button" at bounding box center [586, 27] width 8 height 8
click at [539, 629] on span "Activate account" at bounding box center [551, 628] width 61 height 12
